Goal: Navigation & Orientation: Find specific page/section

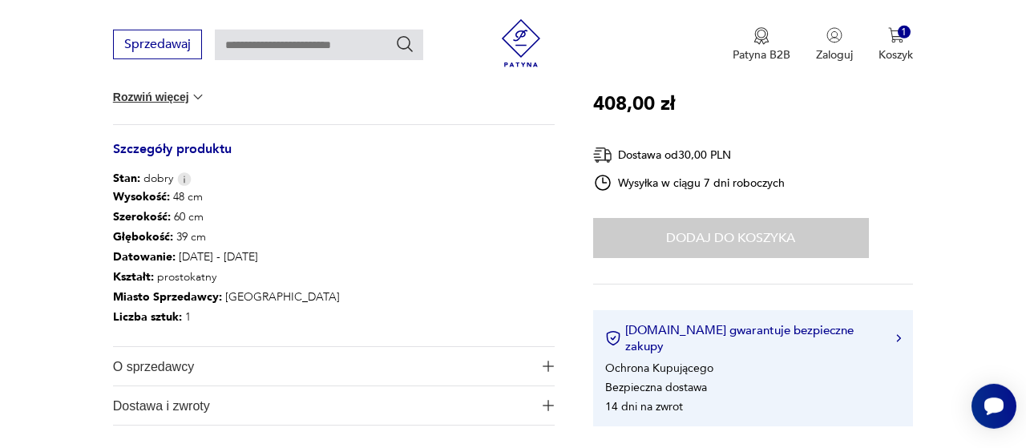
scroll to position [750, 0]
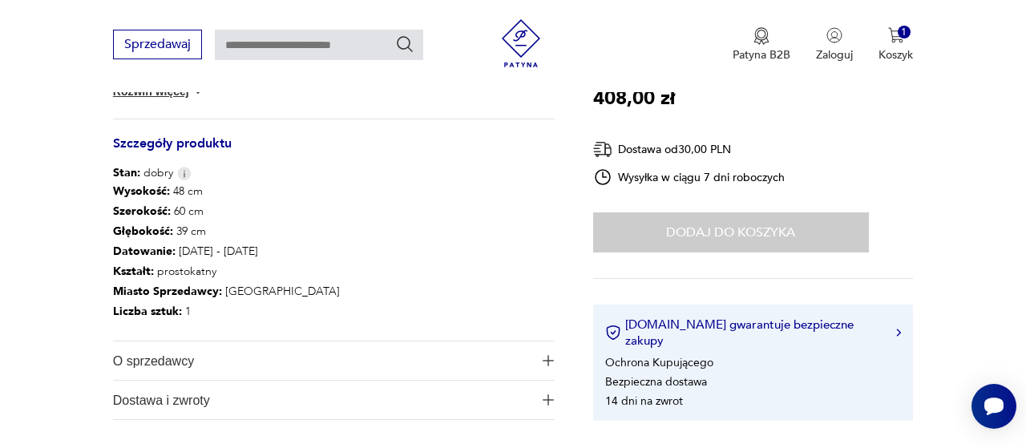
click at [176, 361] on span "O sprzedawcy" at bounding box center [323, 360] width 420 height 38
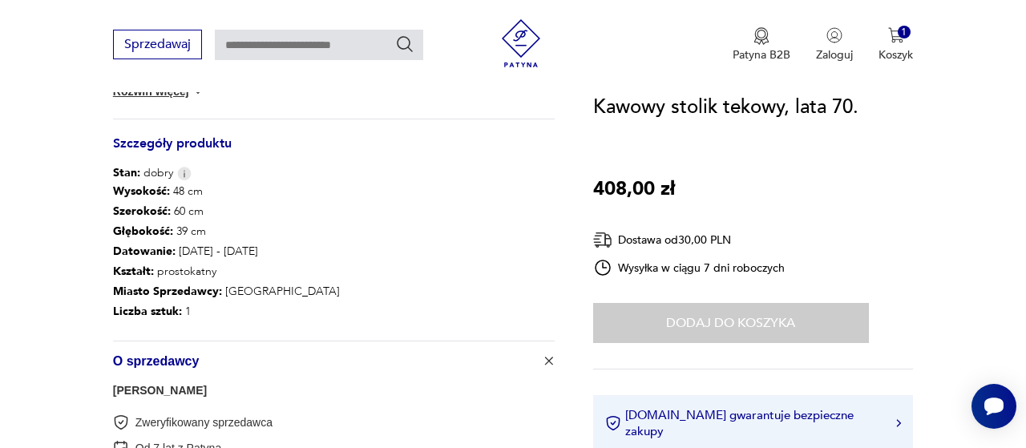
click at [135, 388] on link "[PERSON_NAME]" at bounding box center [160, 390] width 94 height 13
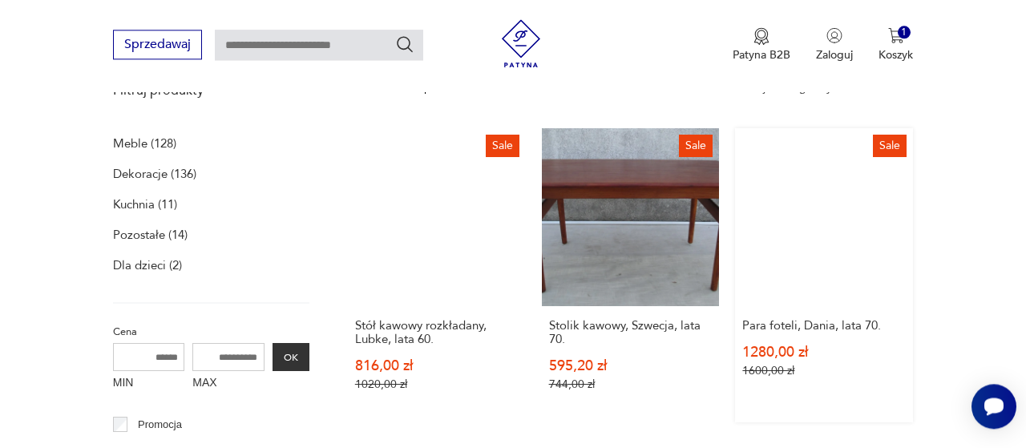
scroll to position [413, 0]
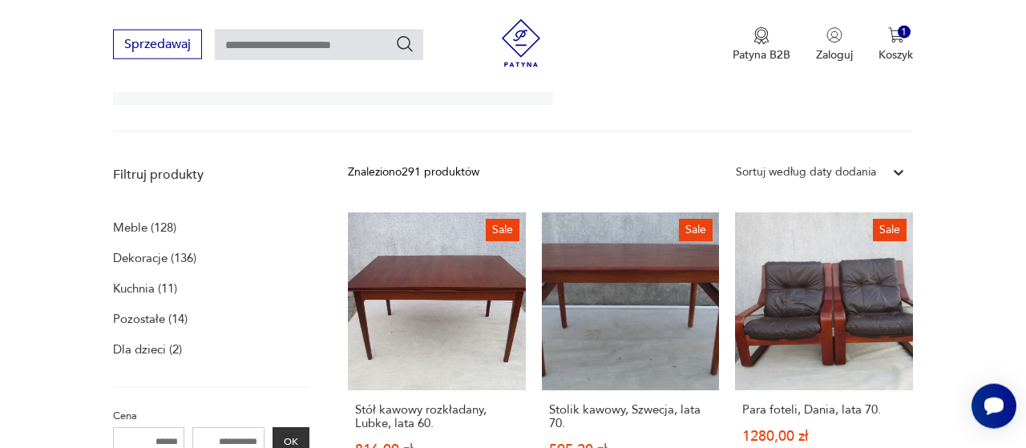
click at [888, 176] on div at bounding box center [898, 172] width 29 height 29
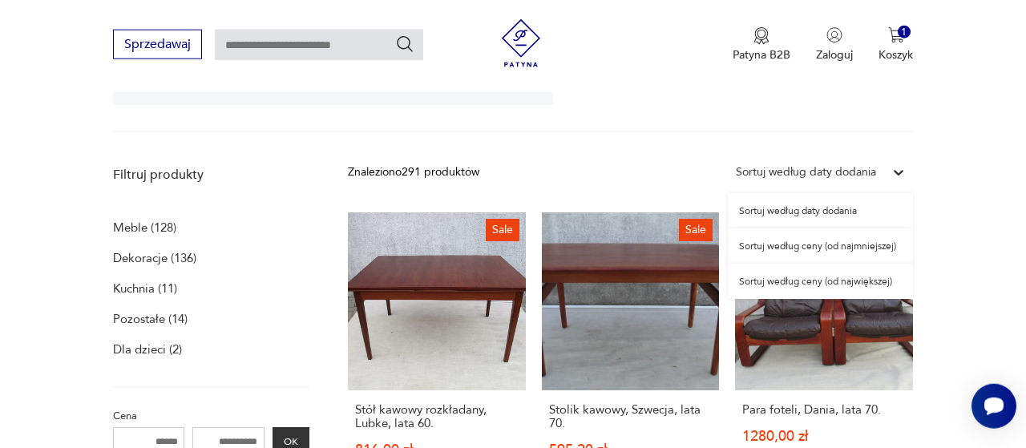
click at [889, 245] on div "Sortuj według ceny (od najmniejszej)" at bounding box center [819, 245] width 185 height 35
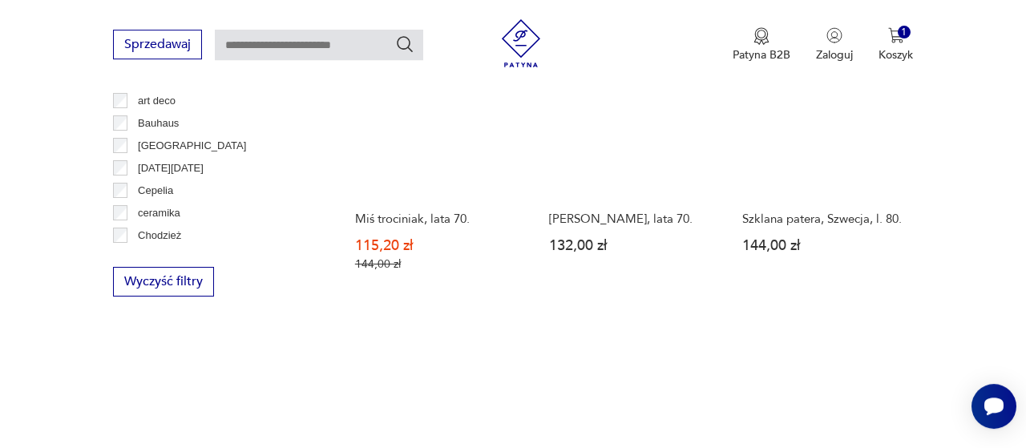
scroll to position [997, 0]
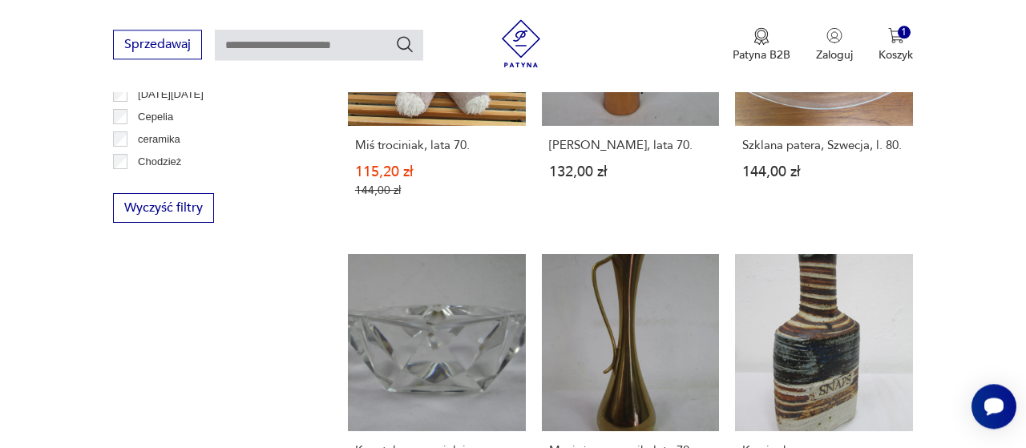
click at [959, 60] on div "Sprzedawaj Patyna B2B Zaloguj 1 Koszyk Twój koszyk ( 1 ) Kawowy stolik tekowy, …" at bounding box center [513, 46] width 1026 height 92
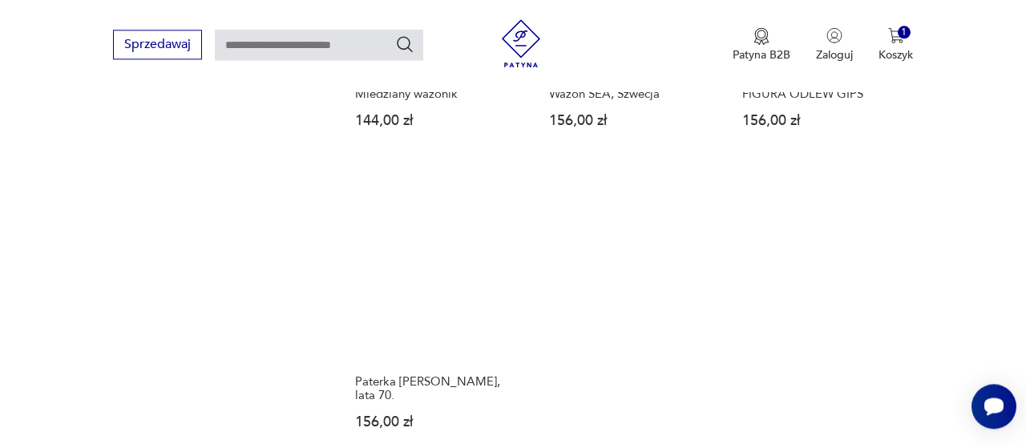
scroll to position [2247, 0]
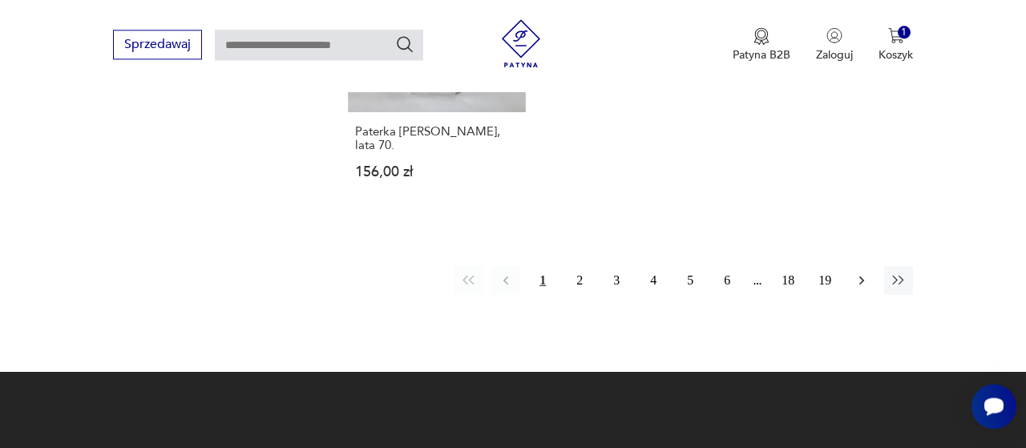
click at [860, 276] on icon "button" at bounding box center [861, 280] width 5 height 9
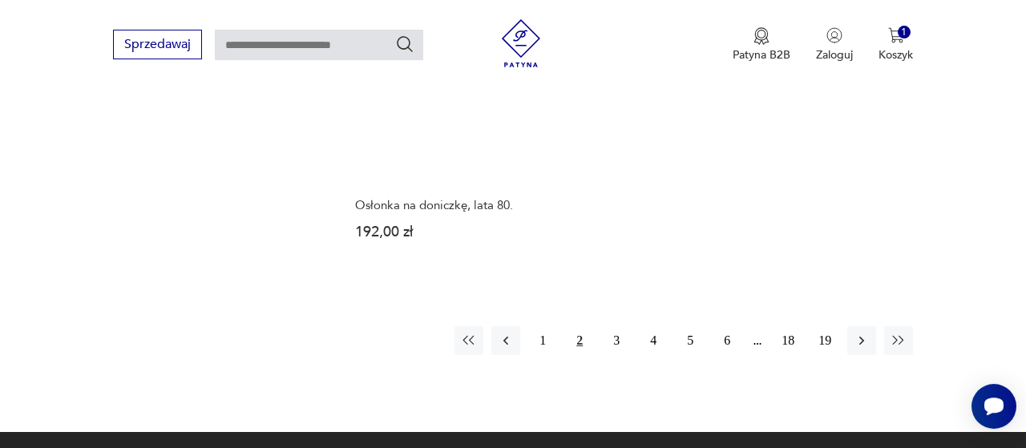
scroll to position [2171, 0]
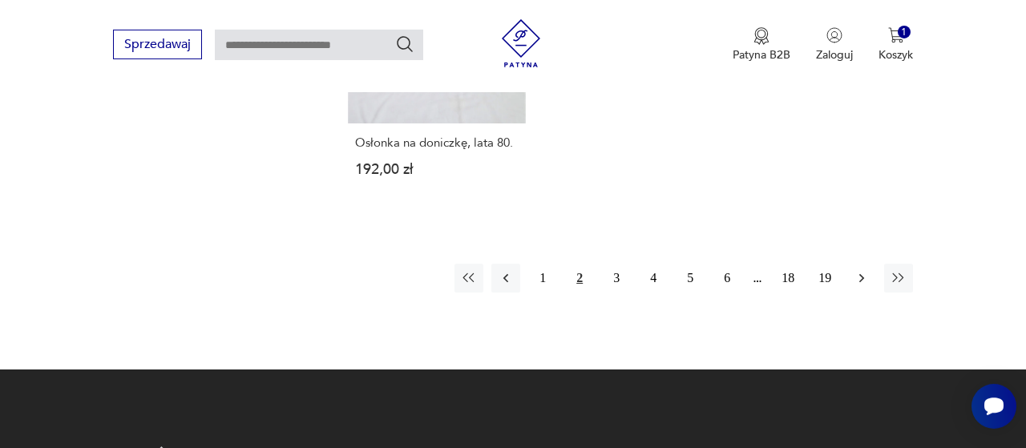
click at [852, 264] on button "button" at bounding box center [861, 278] width 29 height 29
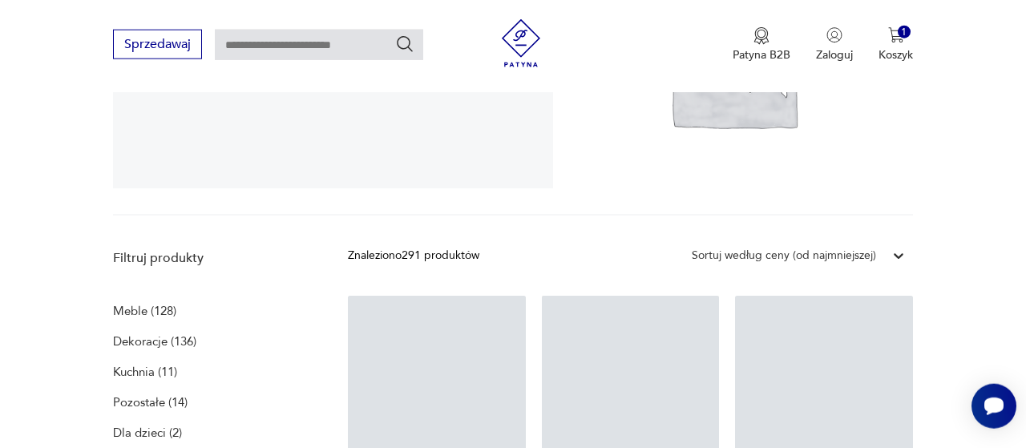
scroll to position [580, 0]
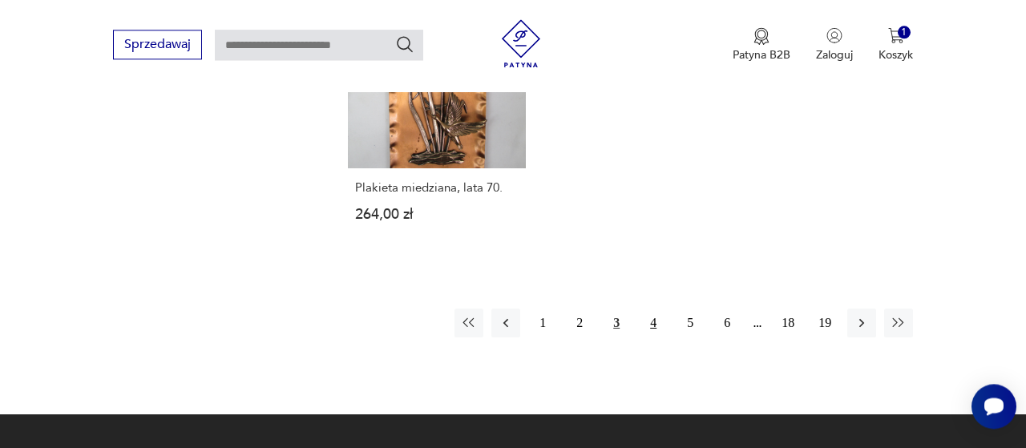
click at [656, 312] on button "4" at bounding box center [653, 322] width 29 height 29
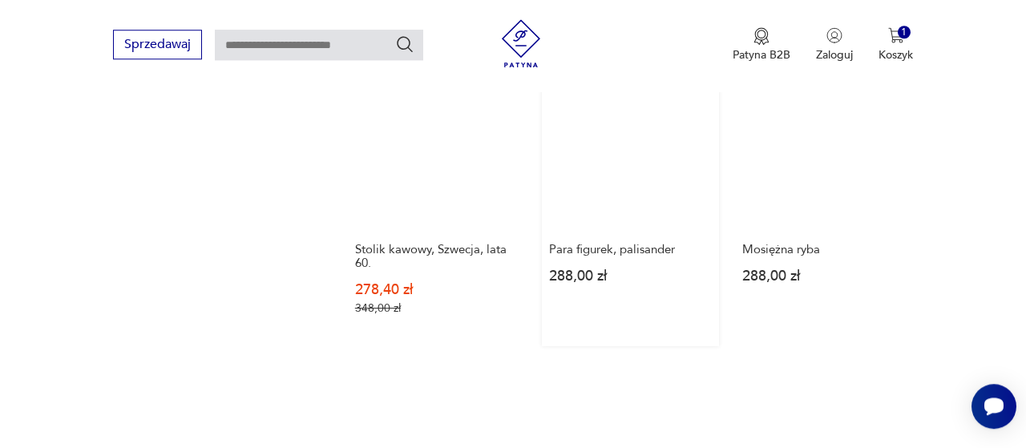
scroll to position [2115, 0]
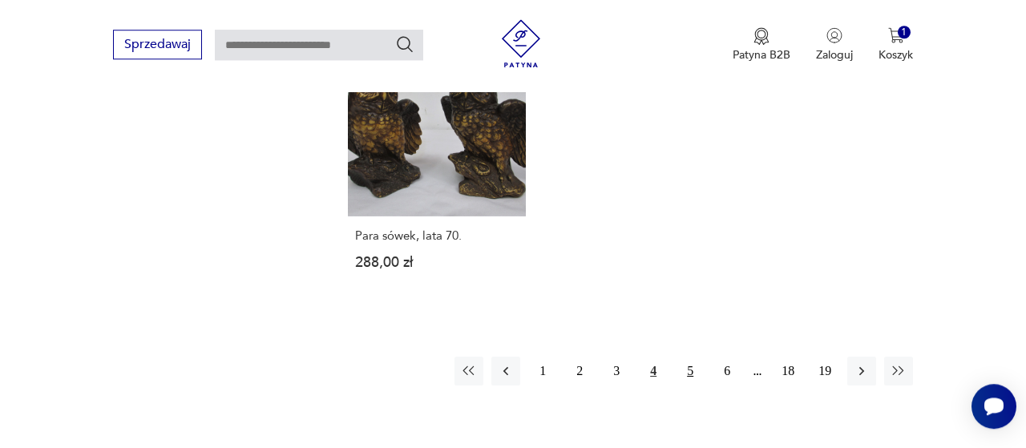
click at [696, 370] on button "5" at bounding box center [689, 371] width 29 height 29
